Goal: Information Seeking & Learning: Learn about a topic

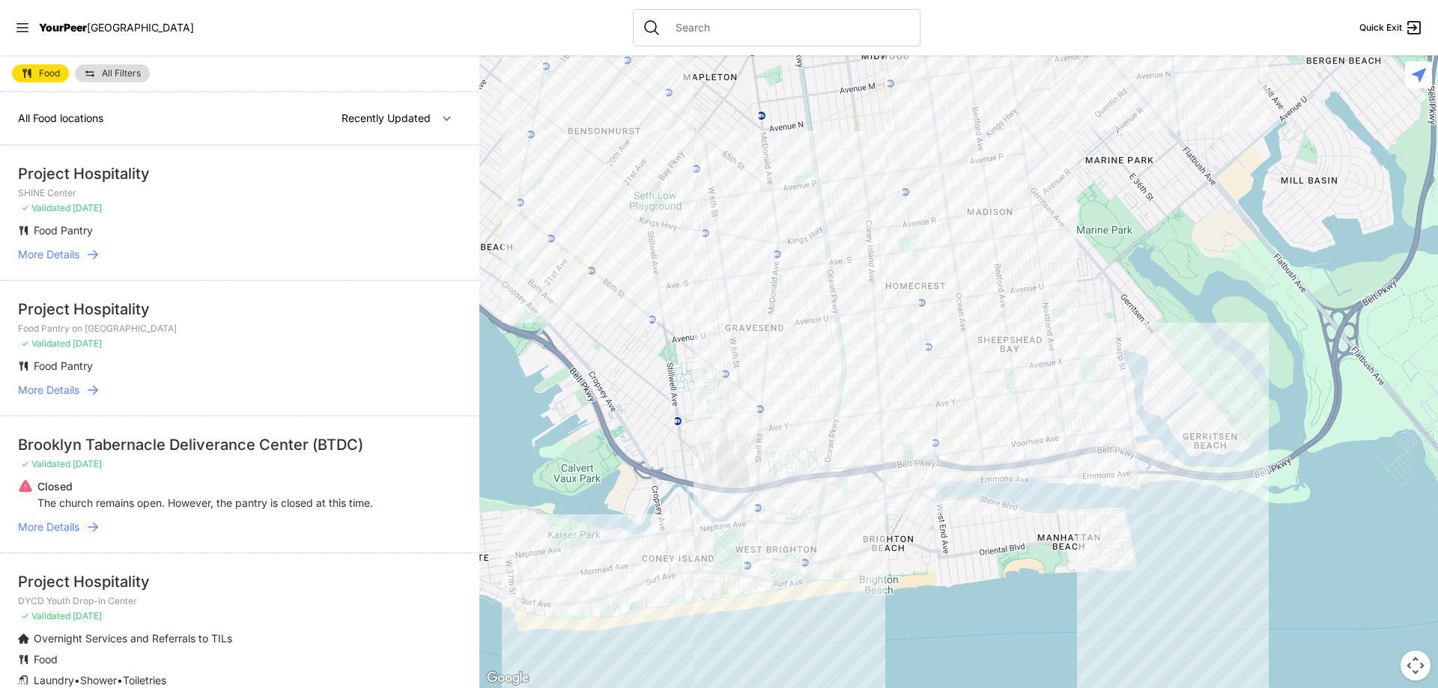
select select "nearby"
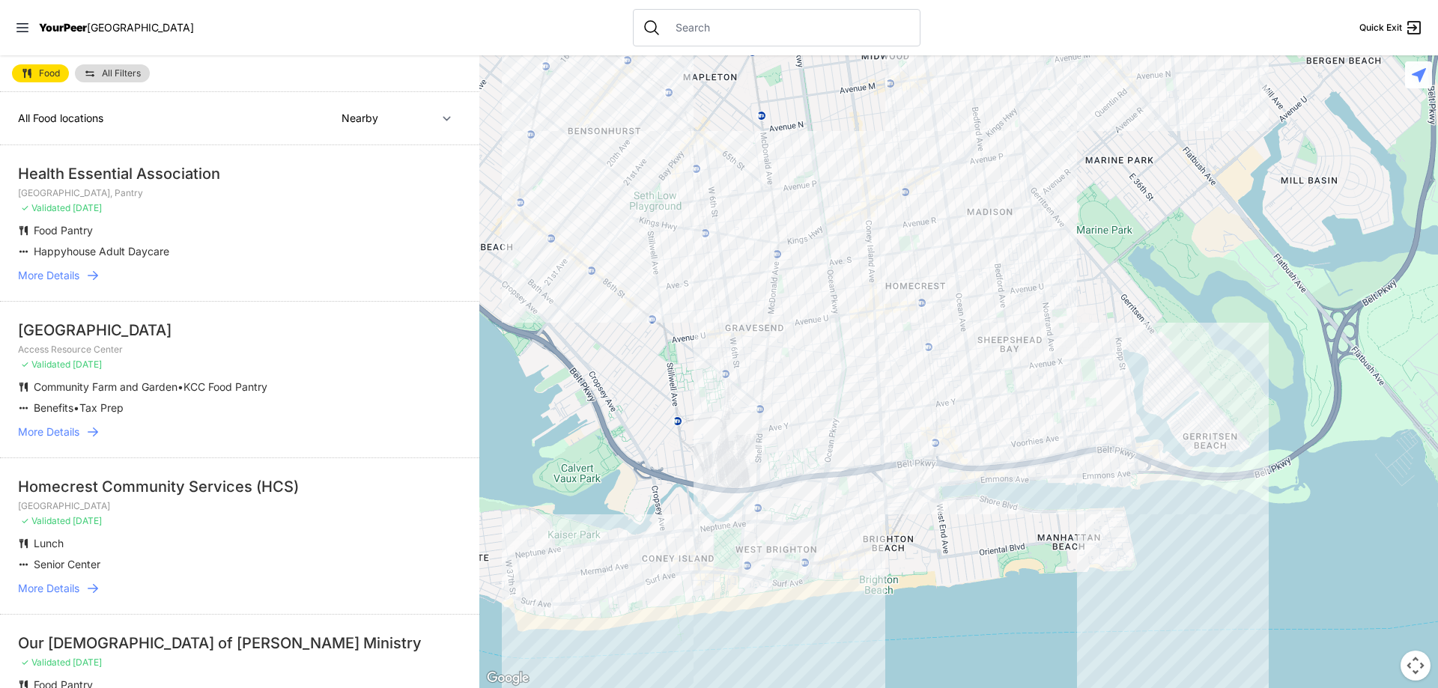
click at [87, 273] on icon at bounding box center [92, 275] width 15 height 15
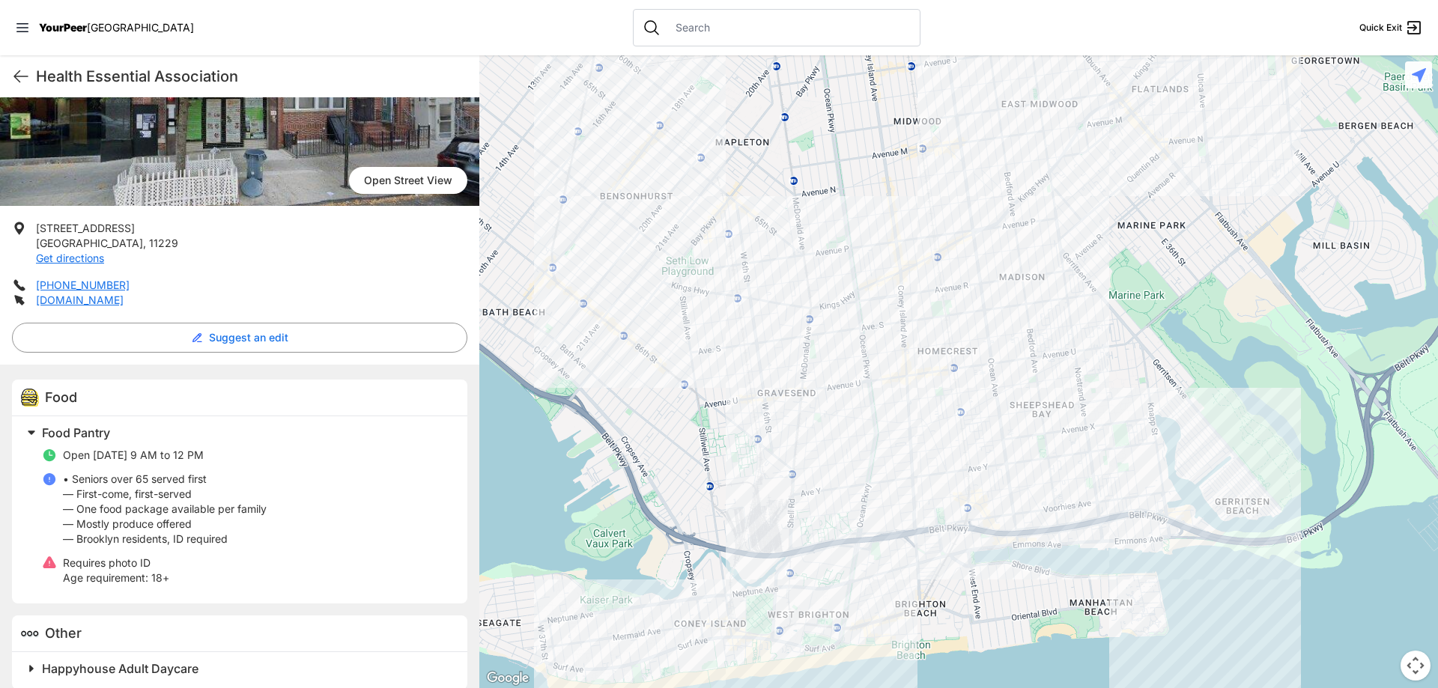
scroll to position [195, 0]
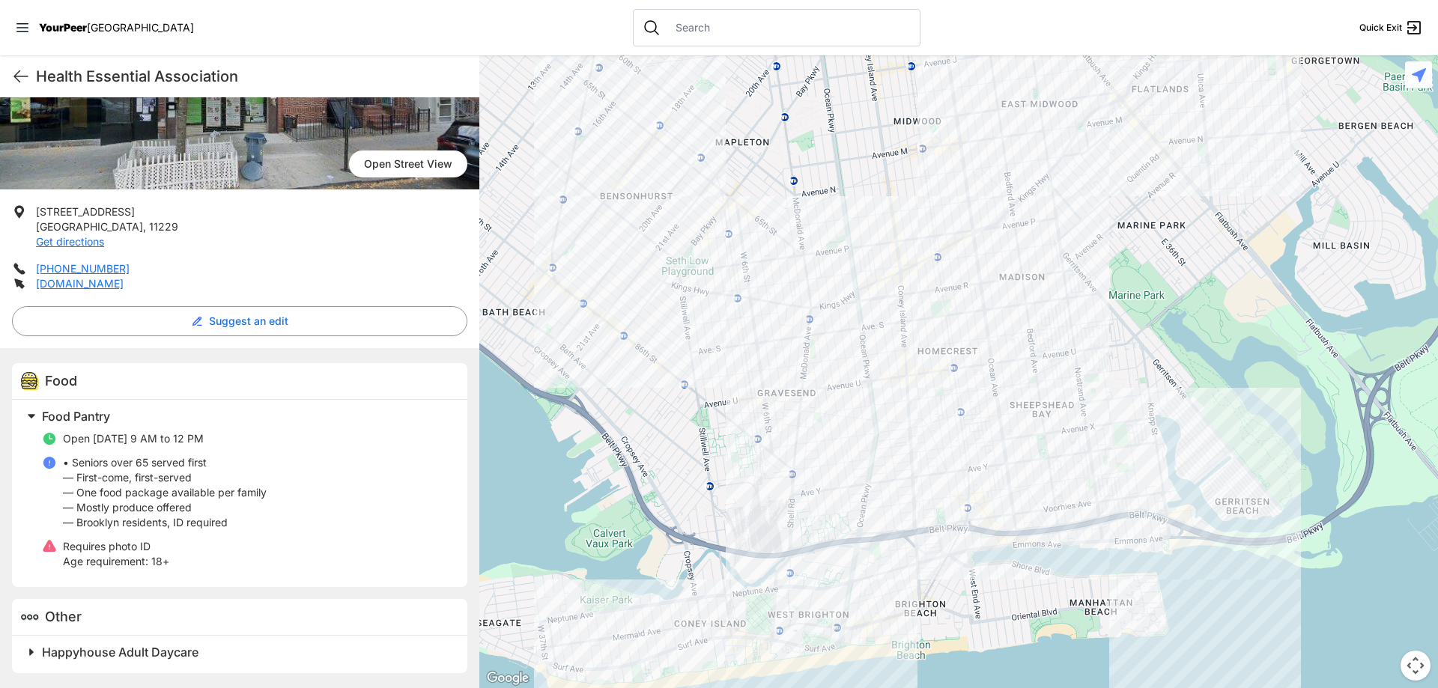
click at [36, 78] on h1 "Health Essential Association" at bounding box center [251, 76] width 431 height 21
click at [18, 75] on icon at bounding box center [21, 76] width 18 height 18
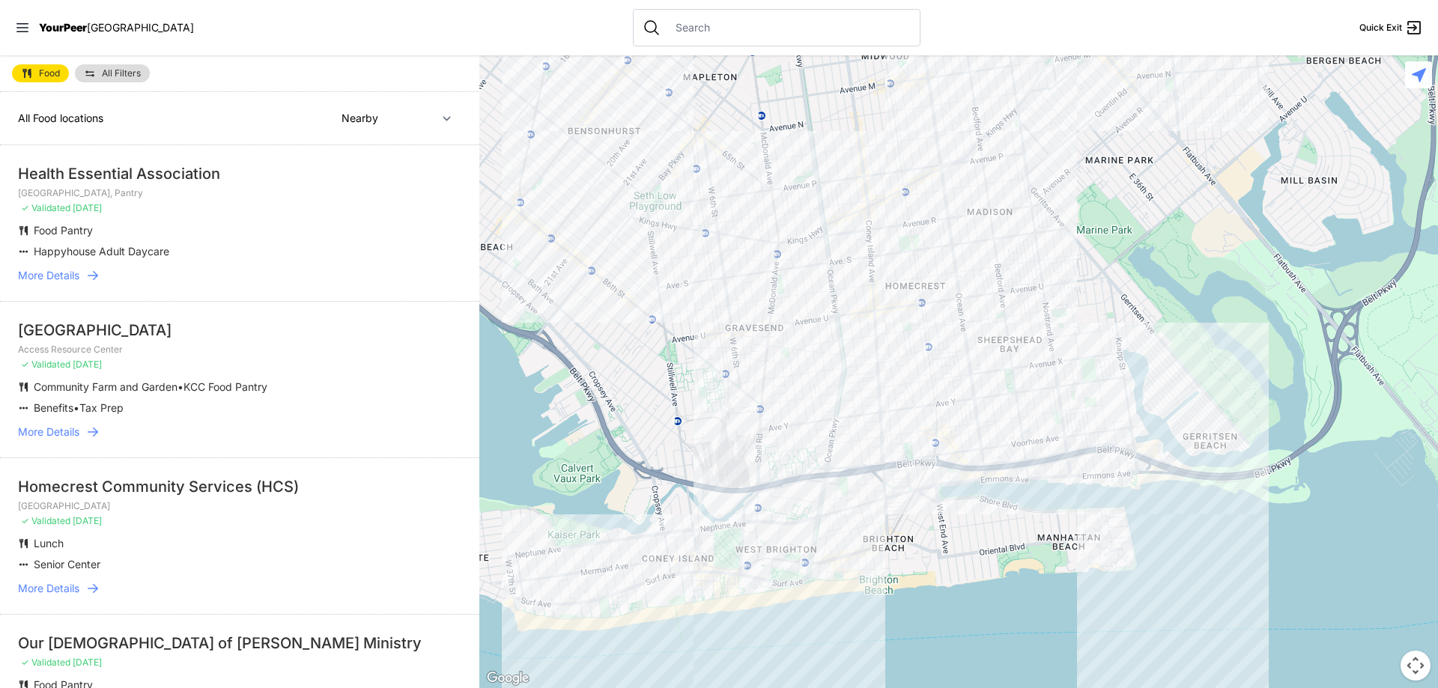
click at [48, 432] on span "More Details" at bounding box center [48, 432] width 61 height 15
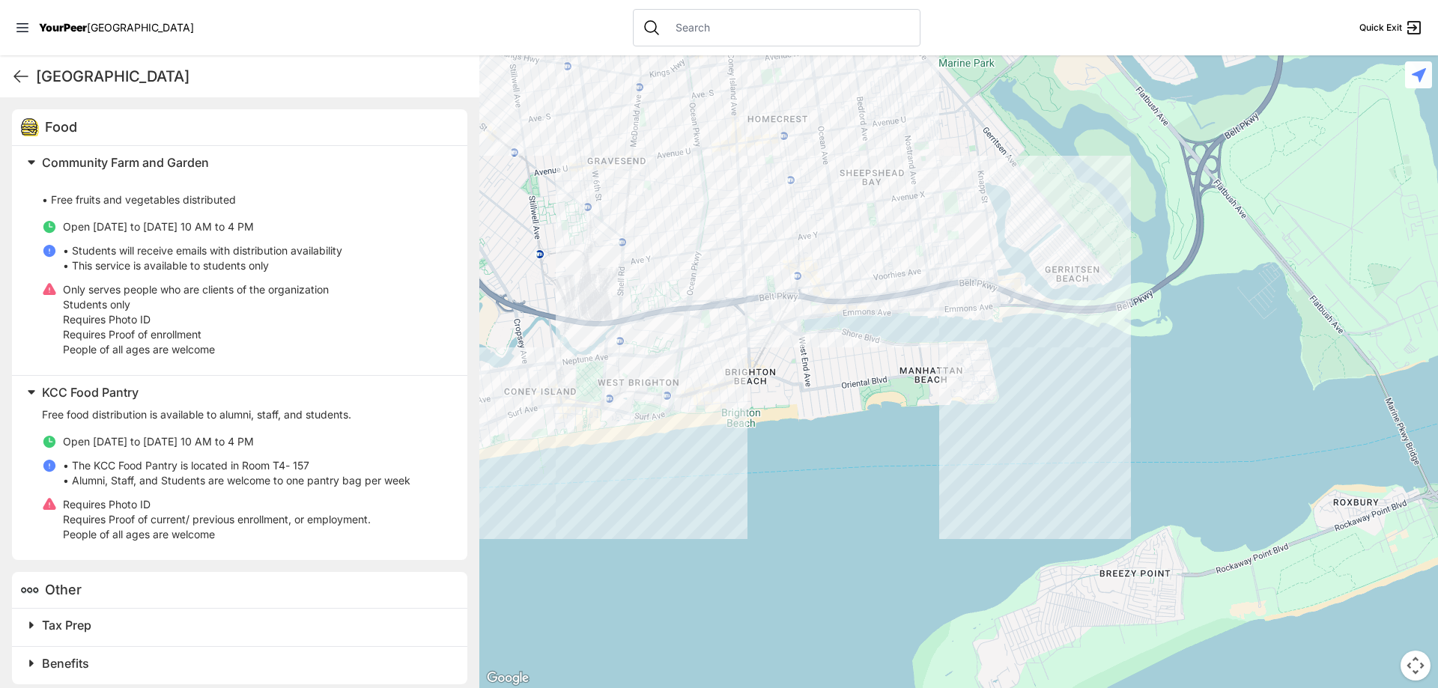
scroll to position [461, 0]
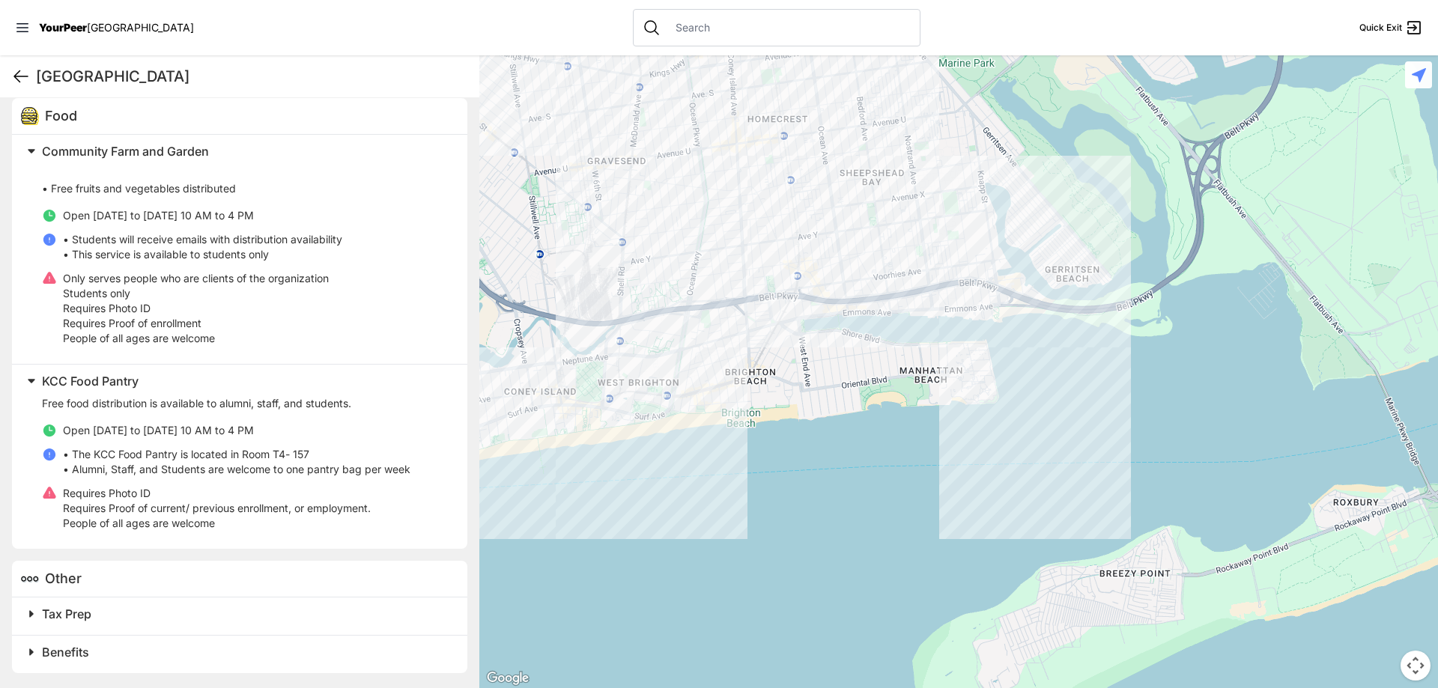
click at [28, 73] on icon at bounding box center [21, 76] width 18 height 18
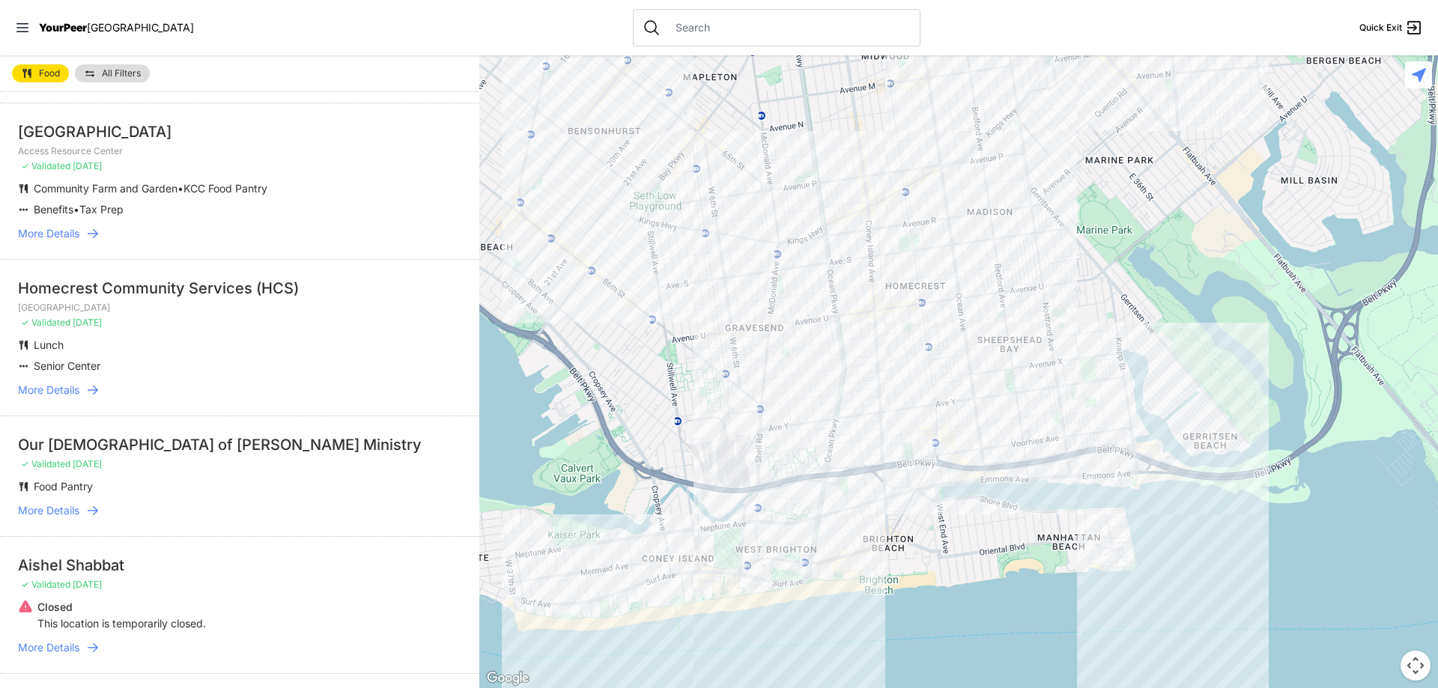
scroll to position [225, 0]
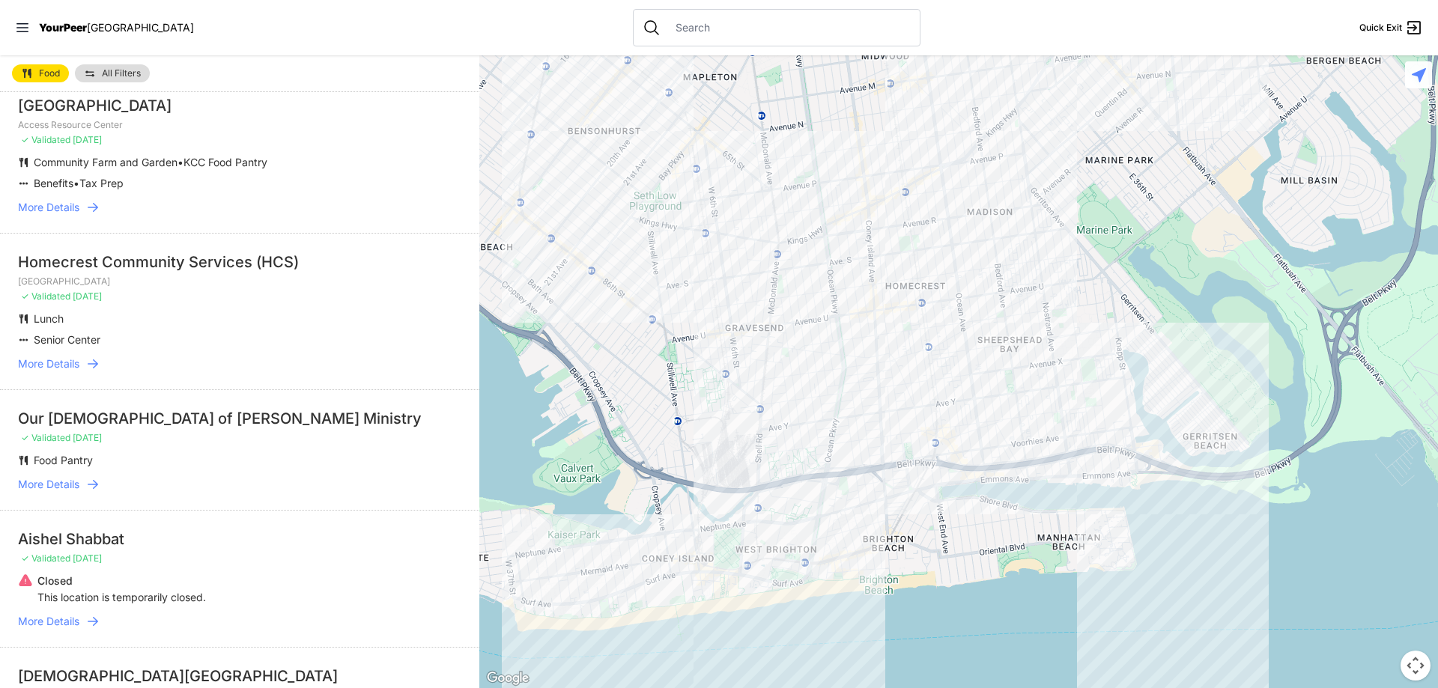
click at [71, 365] on span "More Details" at bounding box center [48, 363] width 61 height 15
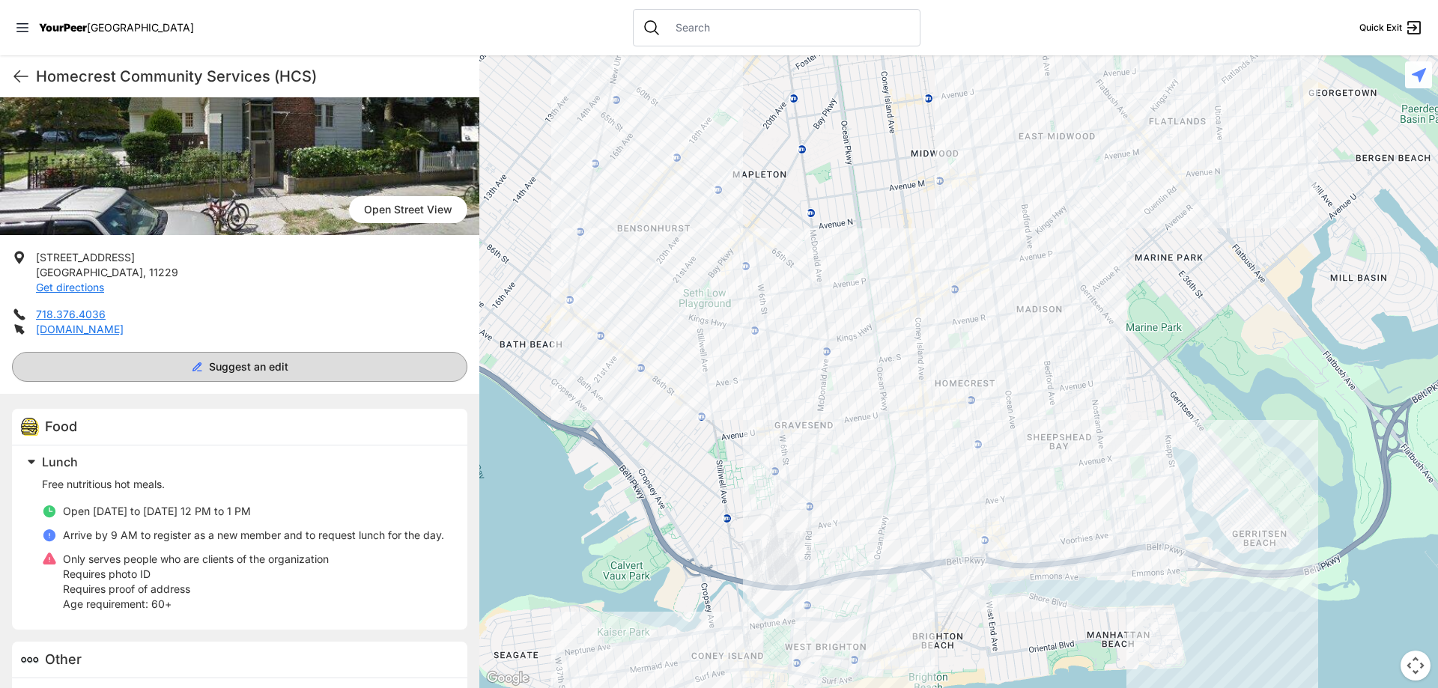
scroll to position [207, 0]
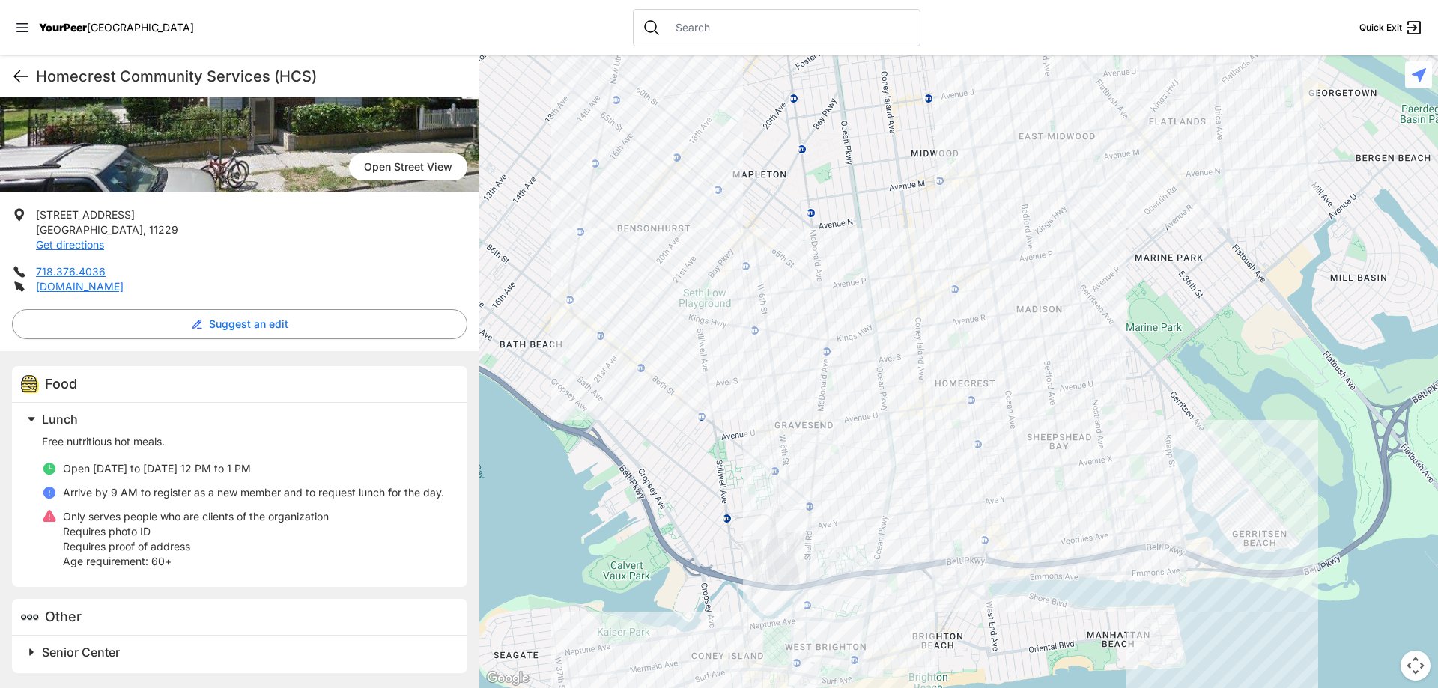
click at [21, 76] on icon at bounding box center [21, 76] width 18 height 18
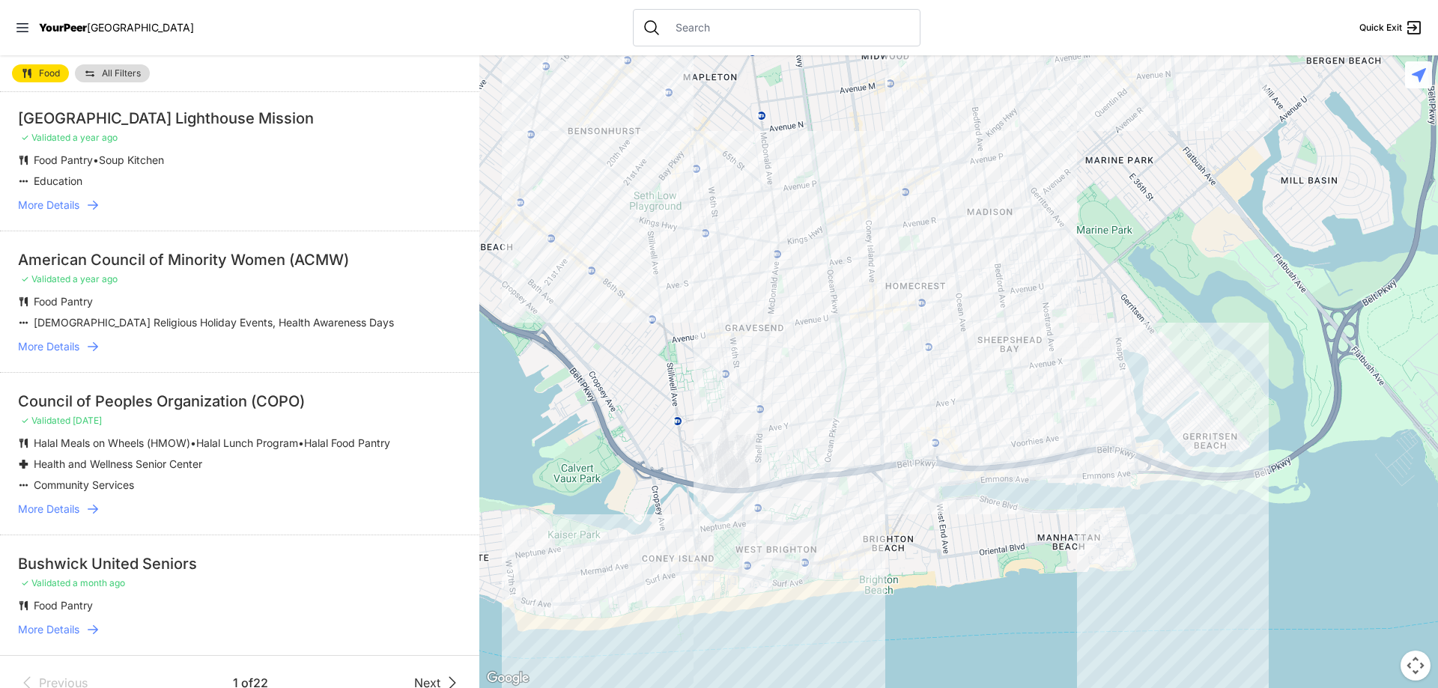
scroll to position [2283, 0]
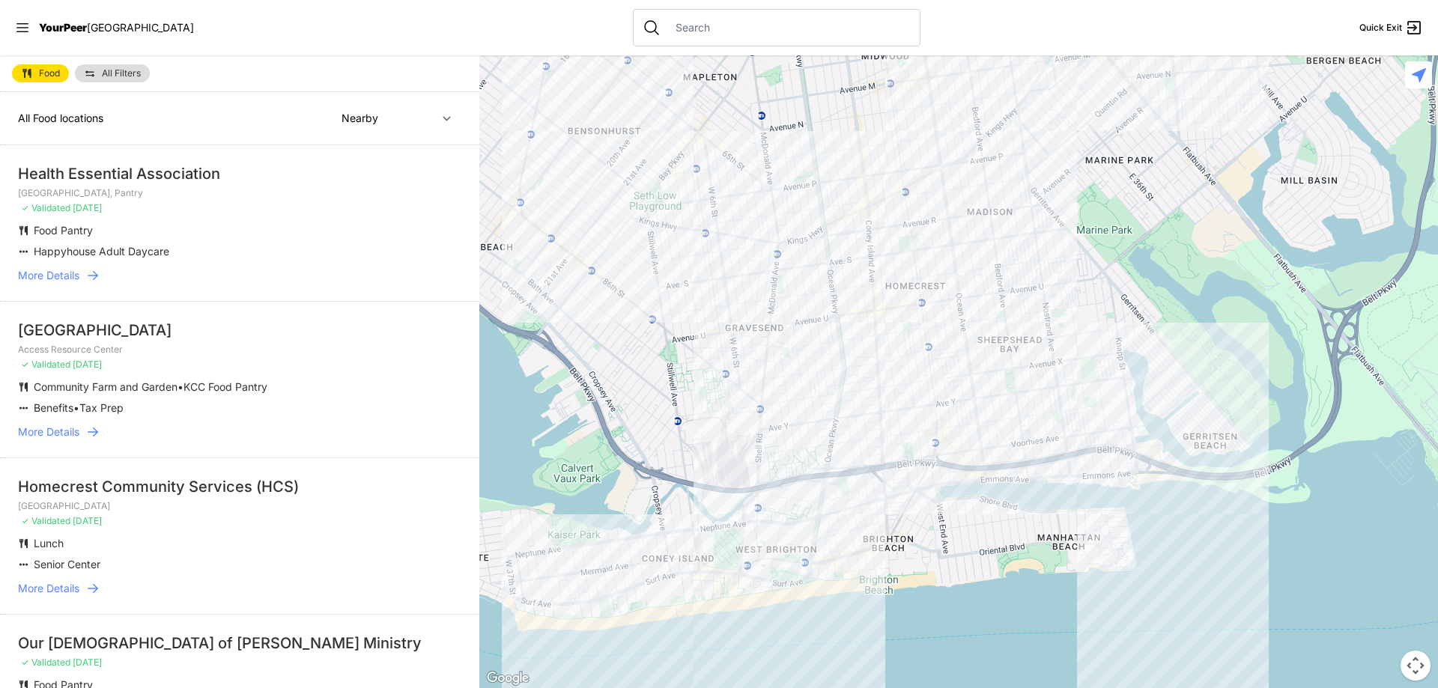
select select "recentlyUpdated"
